Goal: Task Accomplishment & Management: Complete application form

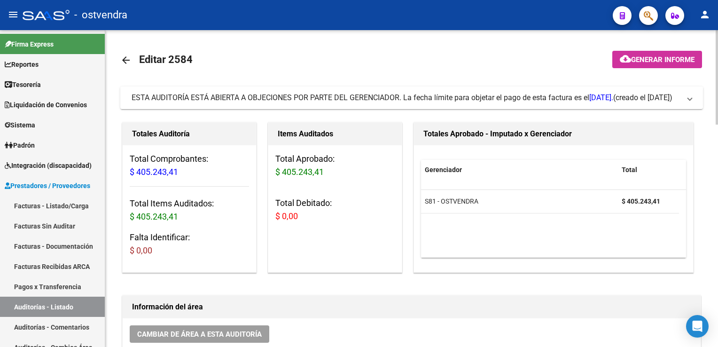
scroll to position [512, 0]
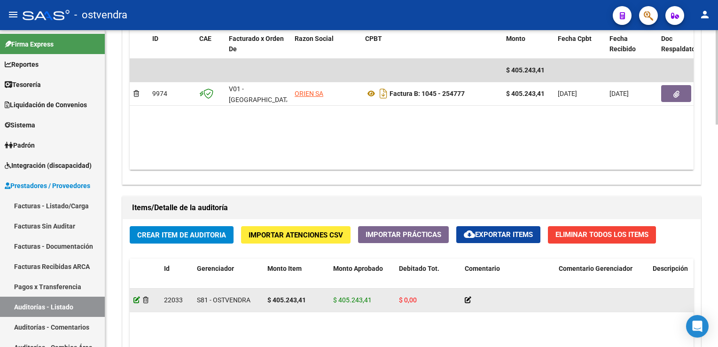
click at [137, 298] on icon at bounding box center [136, 299] width 7 height 7
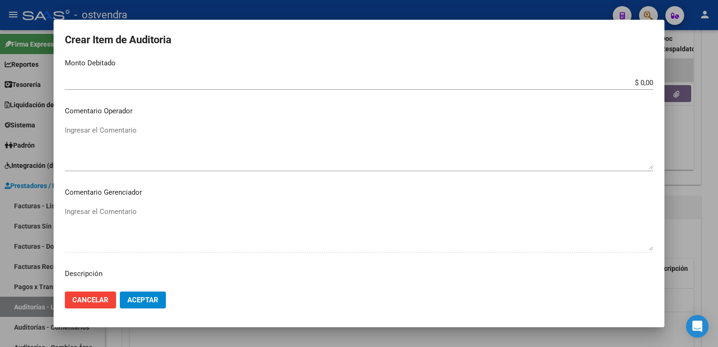
scroll to position [423, 0]
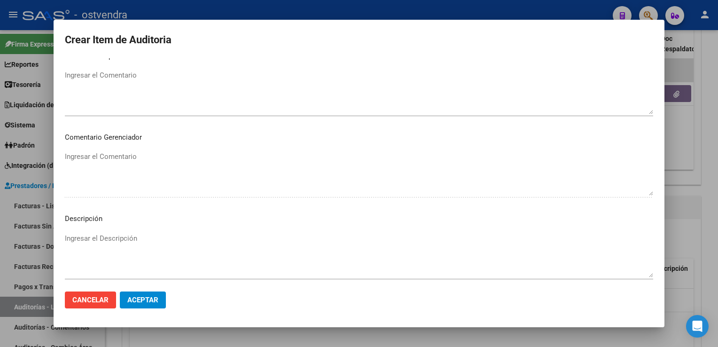
click at [99, 238] on textarea "Ingresar el Descripción" at bounding box center [359, 255] width 588 height 44
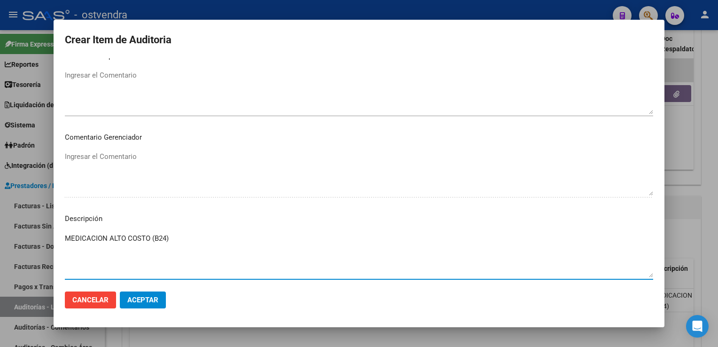
type textarea "MEDICACION ALTO COSTO (B24)"
click at [150, 301] on span "Aceptar" at bounding box center [142, 300] width 31 height 8
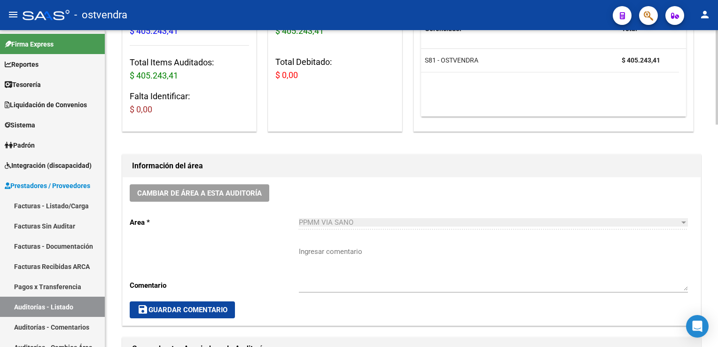
scroll to position [0, 0]
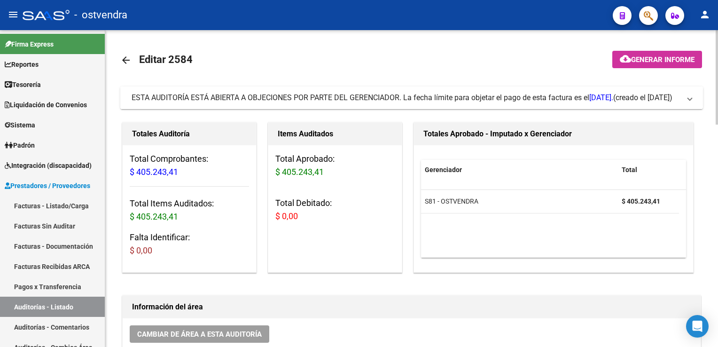
click at [691, 100] on span at bounding box center [690, 98] width 4 height 10
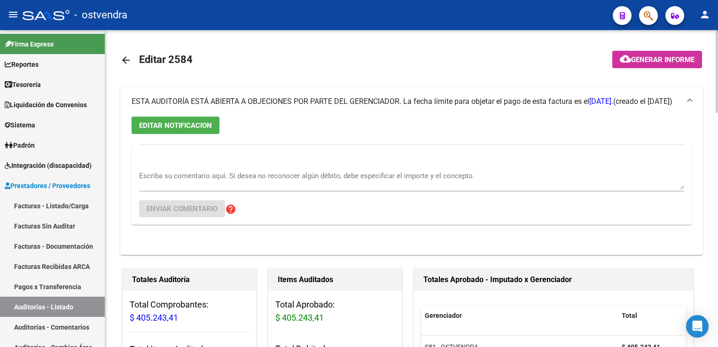
click at [182, 174] on textarea "Escriba su comentario aquí. Si desea no reconocer algún débito, debe especifica…" at bounding box center [411, 180] width 545 height 19
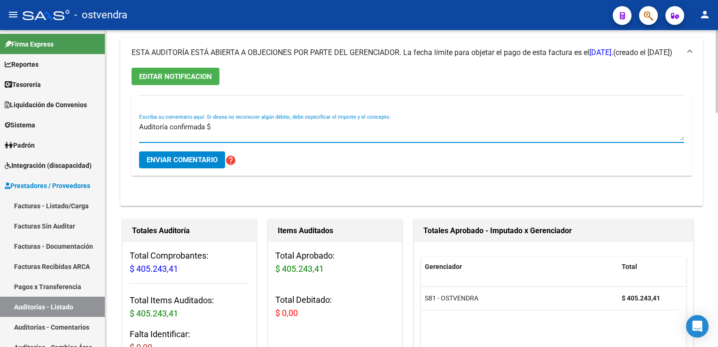
scroll to position [50, 0]
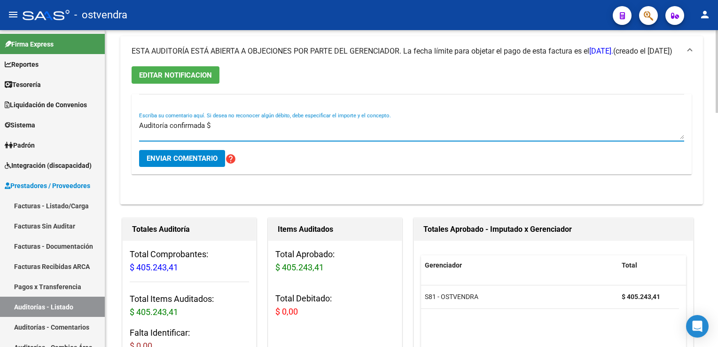
click at [717, 76] on div at bounding box center [717, 84] width 2 height 83
type textarea "Auditoría confirmada $ 405.243,41"
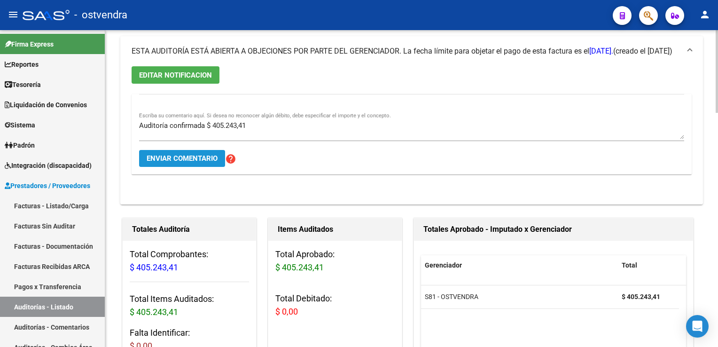
click at [203, 157] on span "Enviar comentario" at bounding box center [182, 158] width 71 height 8
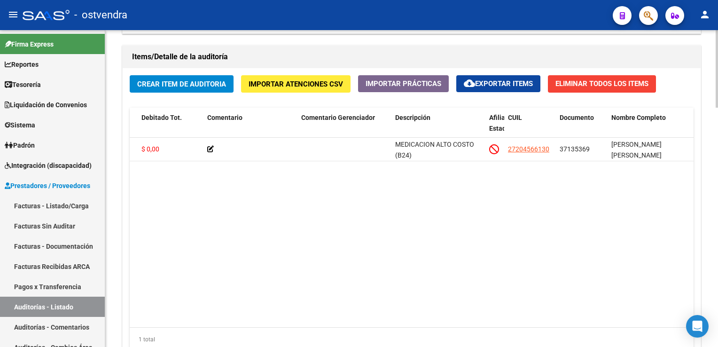
scroll to position [0, 235]
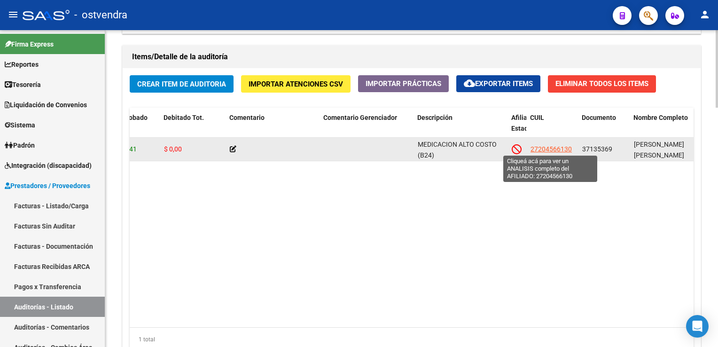
click at [543, 147] on span "27204566130" at bounding box center [550, 149] width 41 height 8
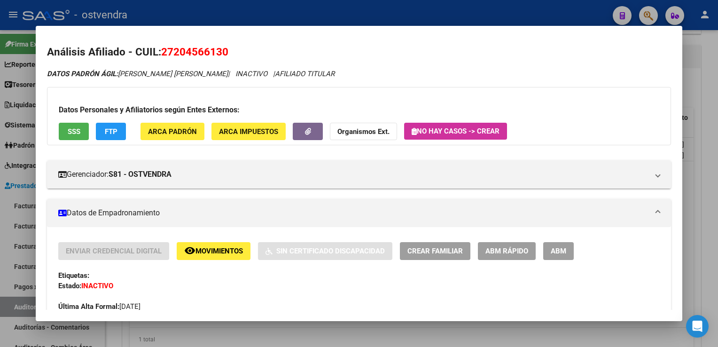
scroll to position [0, 0]
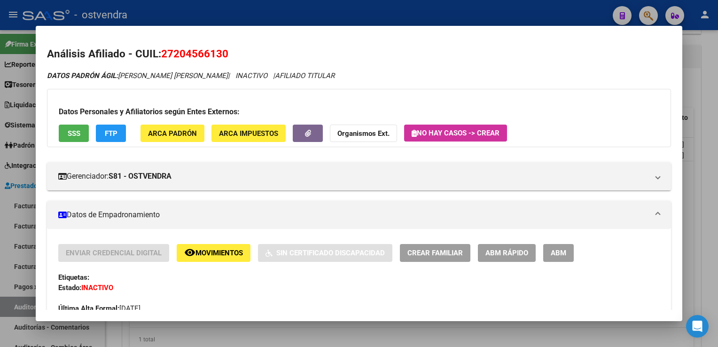
drag, startPoint x: 174, startPoint y: 55, endPoint x: 220, endPoint y: 61, distance: 46.9
click at [220, 61] on h2 "Análisis Afiliado - CUIL: 27204566130" at bounding box center [358, 54] width 623 height 16
copy span "20456613"
click at [707, 54] on div at bounding box center [359, 173] width 718 height 347
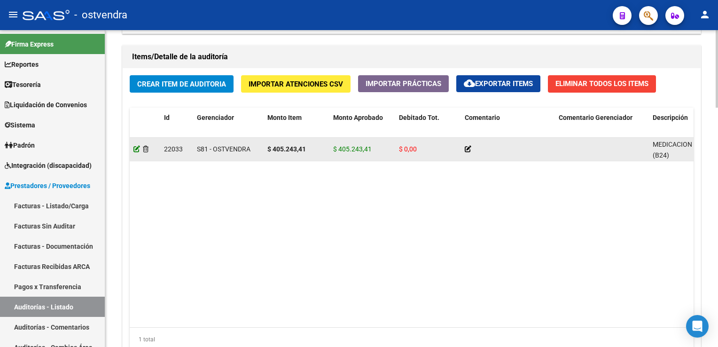
click at [136, 147] on icon at bounding box center [136, 149] width 7 height 7
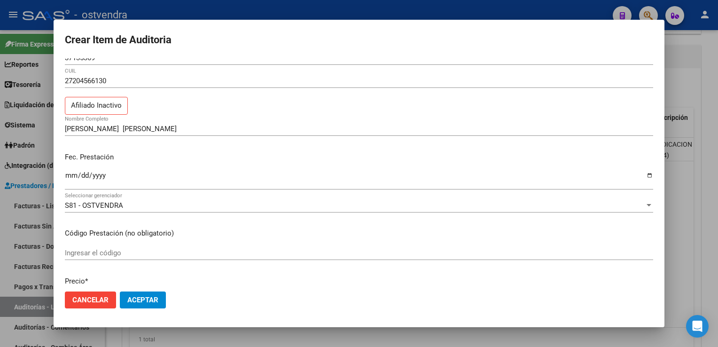
scroll to position [19, 0]
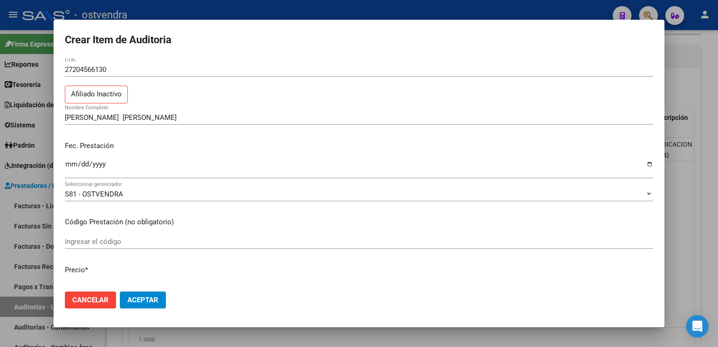
click at [65, 163] on input "Ingresar la fecha" at bounding box center [359, 167] width 588 height 15
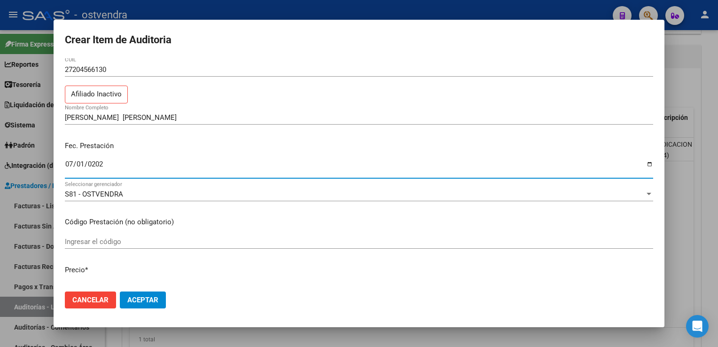
type input "2025-07-01"
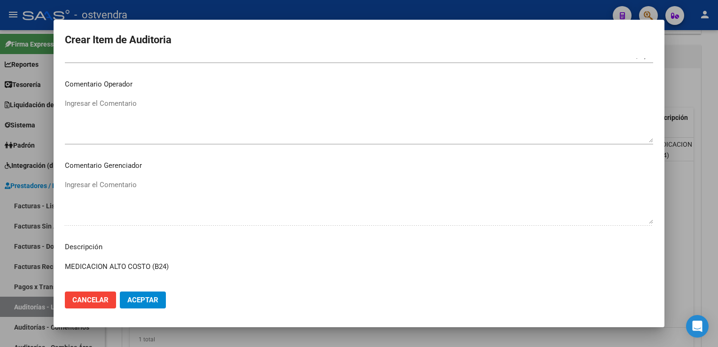
scroll to position [522, 0]
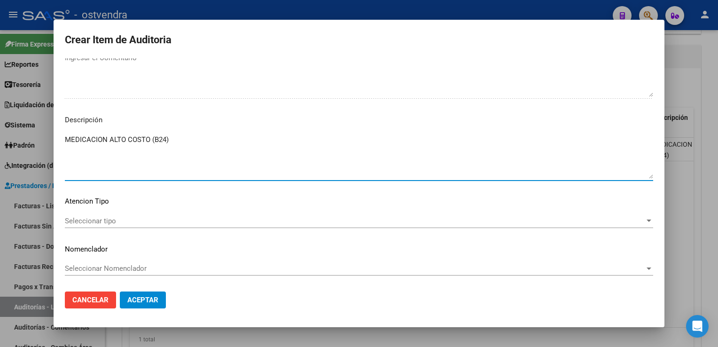
click at [214, 139] on textarea "MEDICACION ALTO COSTO (B24)" at bounding box center [359, 156] width 588 height 44
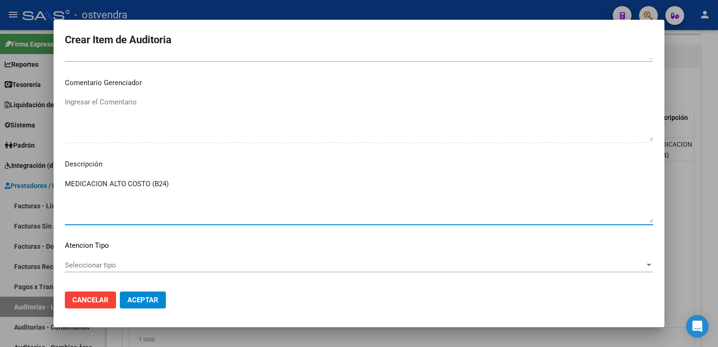
scroll to position [475, 0]
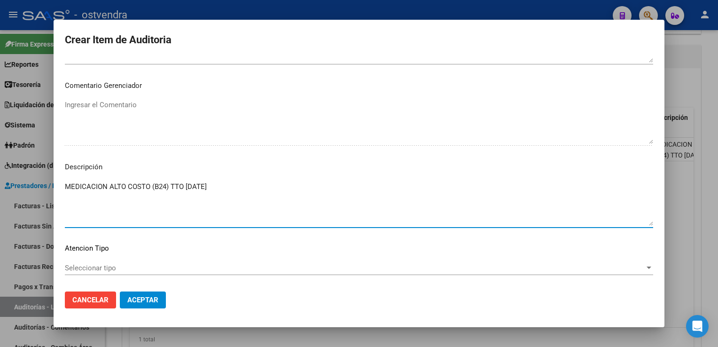
type textarea "MEDICACION ALTO COSTO (B24) TTO JULIO 2025"
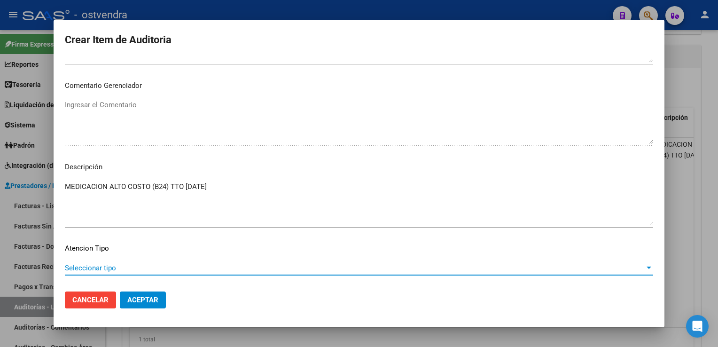
click at [140, 267] on span "Seleccionar tipo" at bounding box center [355, 268] width 580 height 8
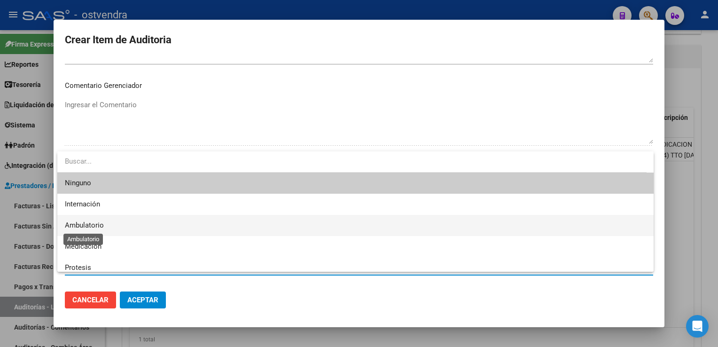
click at [93, 227] on span "Ambulatorio" at bounding box center [84, 225] width 39 height 8
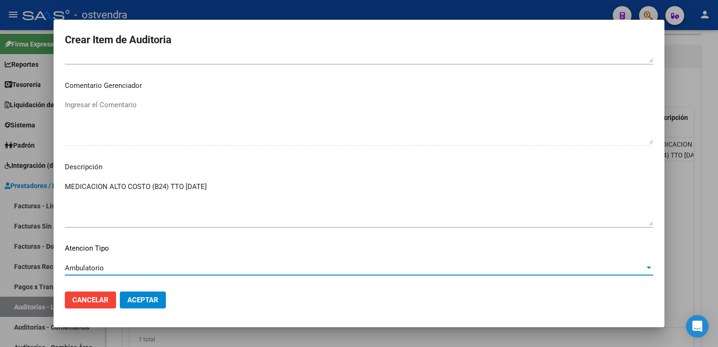
click at [141, 302] on span "Aceptar" at bounding box center [142, 300] width 31 height 8
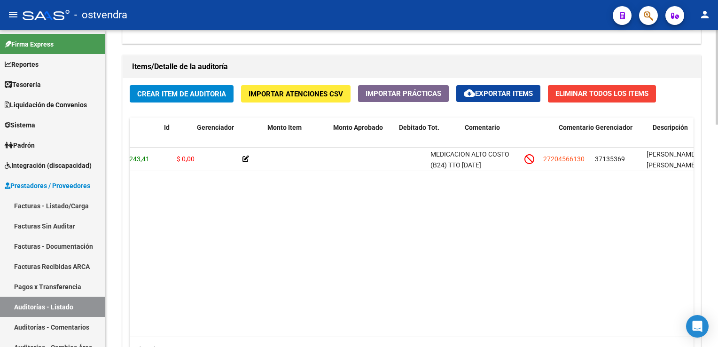
scroll to position [0, 0]
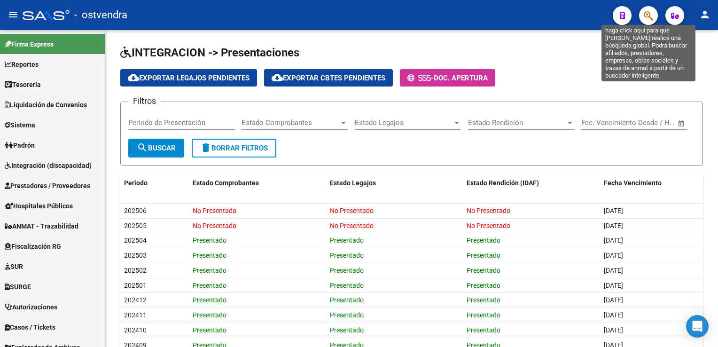
click at [642, 16] on button "button" at bounding box center [648, 15] width 19 height 19
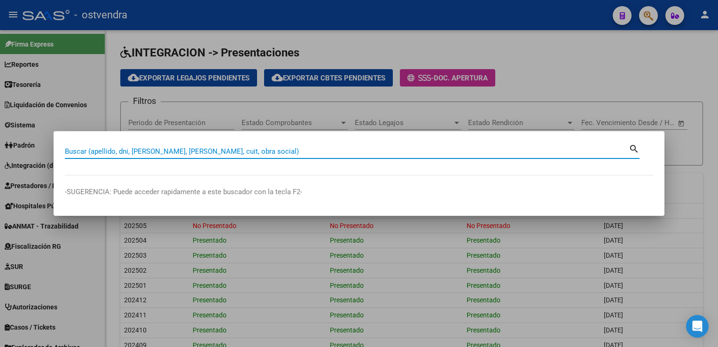
click at [291, 148] on input "Buscar (apellido, dni, [PERSON_NAME], [PERSON_NAME], cuit, obra social)" at bounding box center [347, 151] width 564 height 8
paste input "20456613"
type input "20456613"
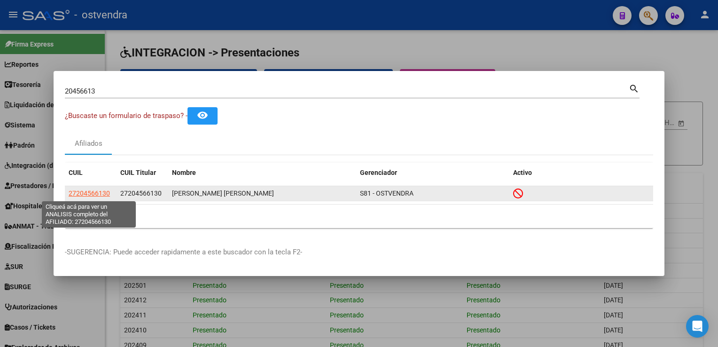
click at [94, 195] on span "27204566130" at bounding box center [89, 193] width 41 height 8
type textarea "27204566130"
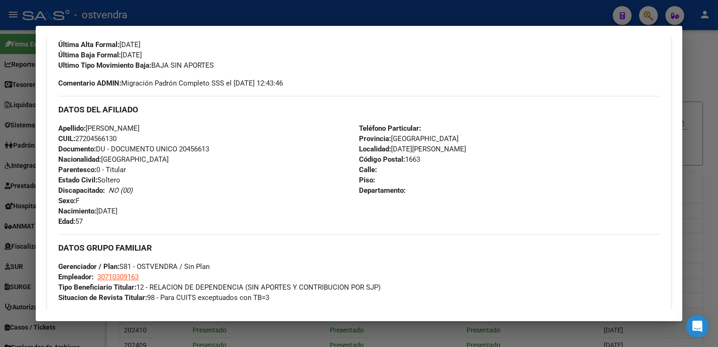
scroll to position [376, 0]
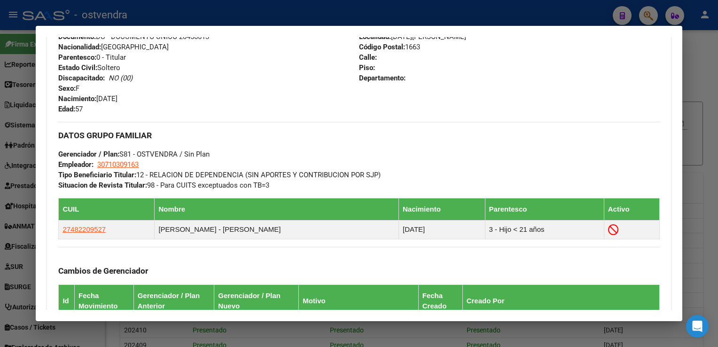
click at [705, 55] on div at bounding box center [359, 173] width 718 height 347
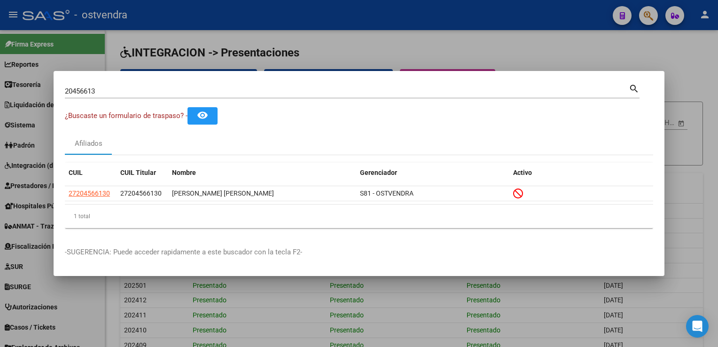
click at [588, 56] on div at bounding box center [359, 173] width 718 height 347
